Goal: Transaction & Acquisition: Subscribe to service/newsletter

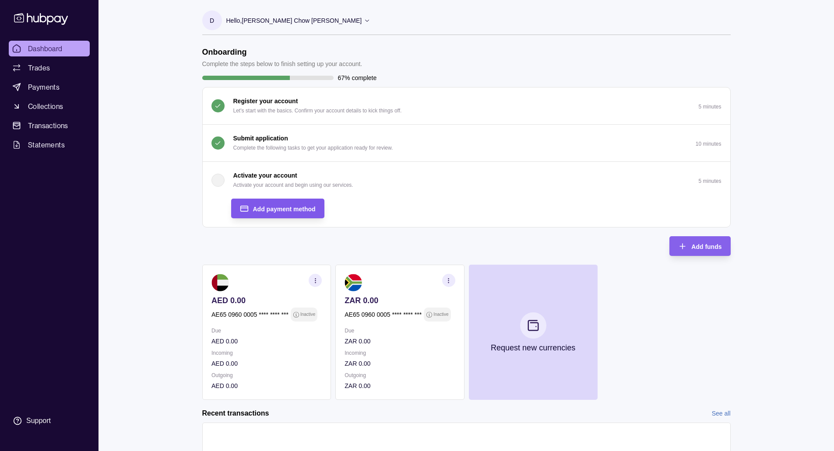
click at [291, 209] on span "Add payment method" at bounding box center [284, 209] width 63 height 7
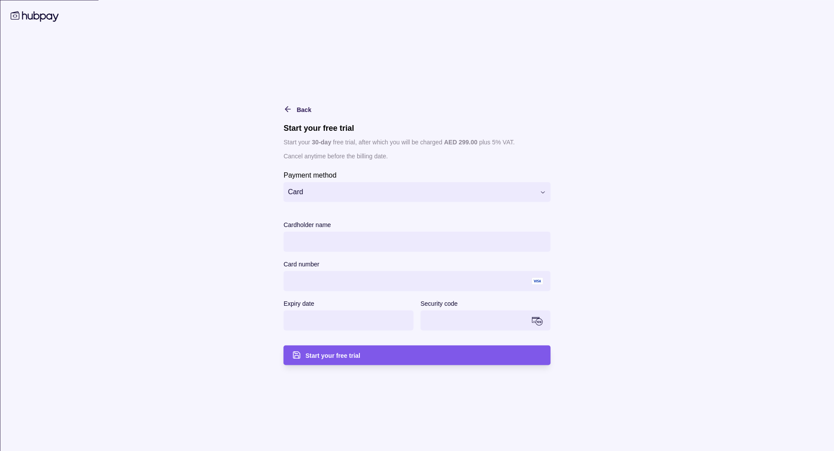
click at [379, 358] on div "Start your free trial" at bounding box center [423, 355] width 236 height 11
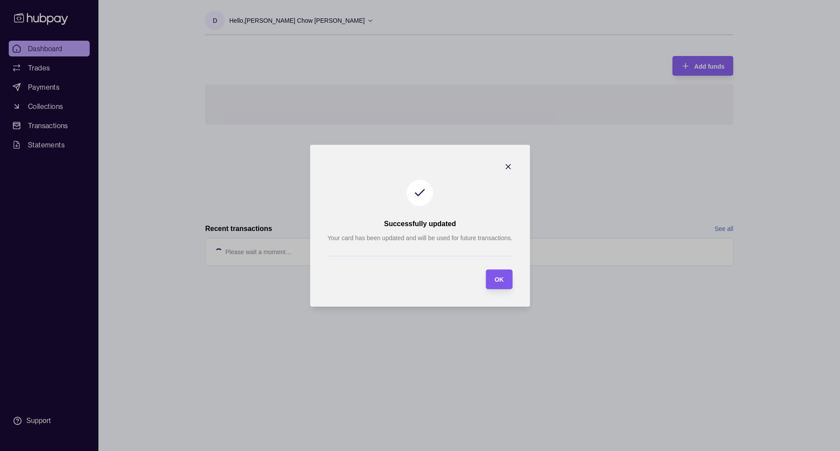
click at [500, 281] on span "OK" at bounding box center [499, 279] width 9 height 7
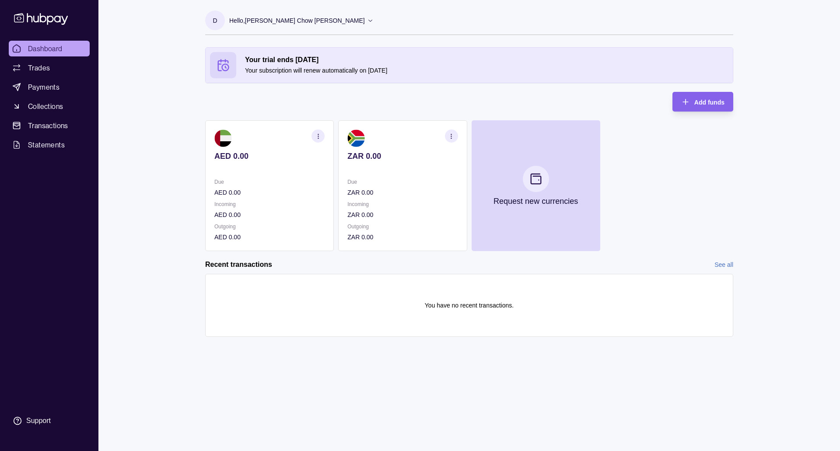
click at [450, 137] on icon "button" at bounding box center [451, 136] width 7 height 7
click at [387, 157] on link "View account details" at bounding box center [391, 158] width 56 height 10
